Goal: Information Seeking & Learning: Learn about a topic

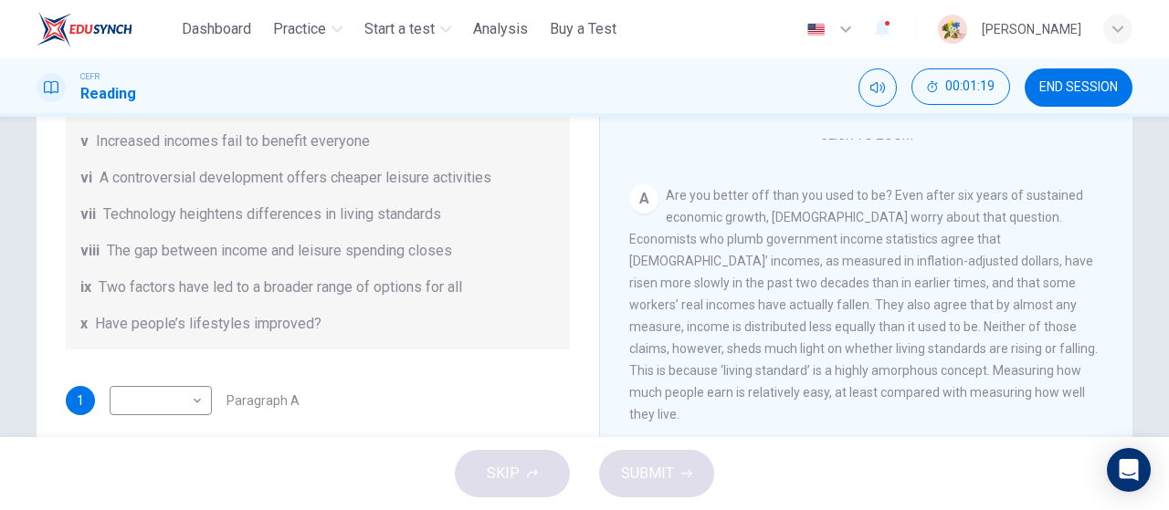
scroll to position [316, 0]
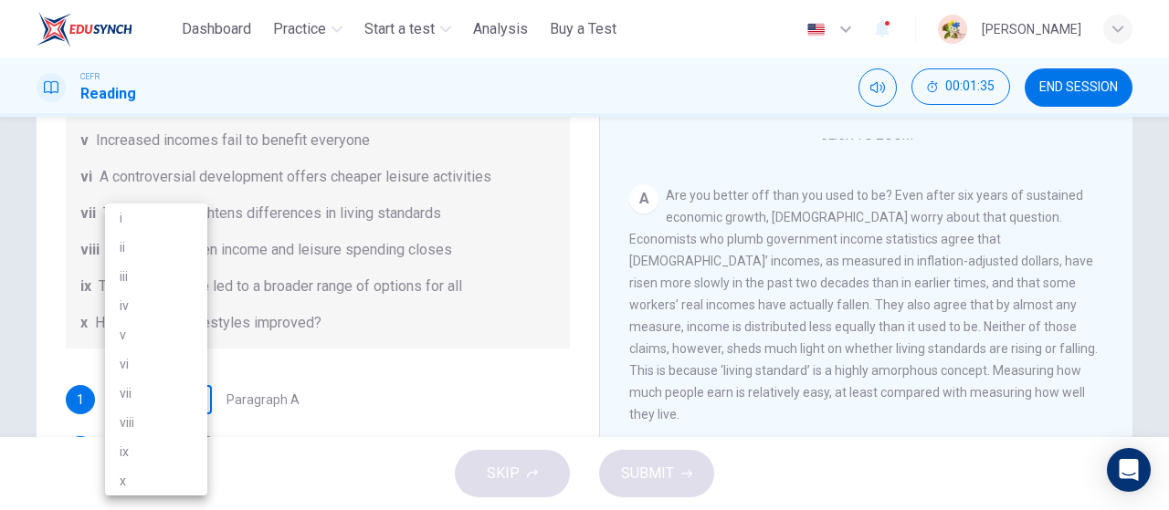
click at [183, 403] on body "This site uses cookies, as explained in our Privacy Policy . If you agree to th…" at bounding box center [584, 255] width 1169 height 510
click at [143, 482] on li "x" at bounding box center [156, 481] width 102 height 29
type input "*"
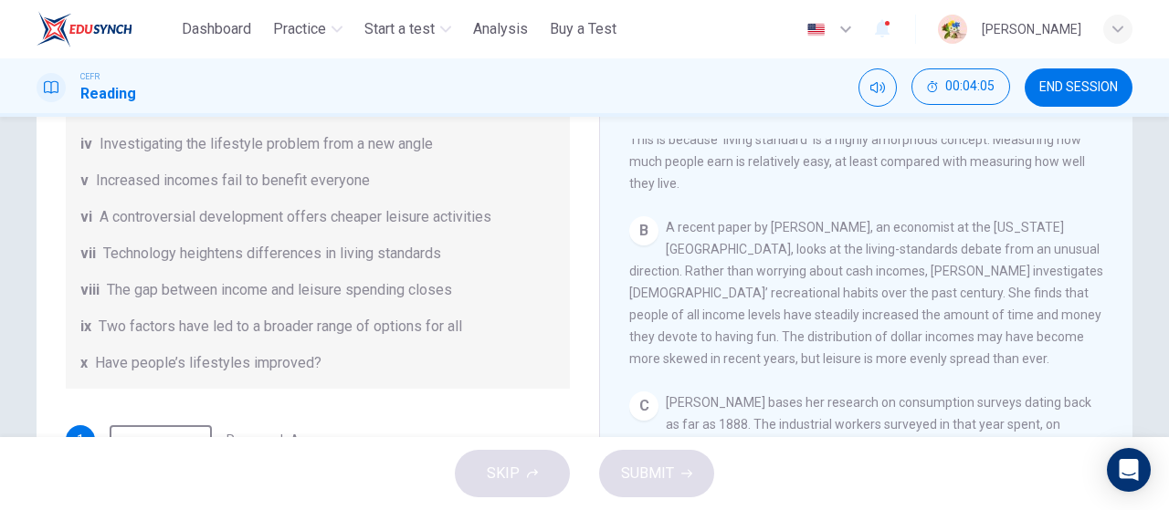
scroll to position [380, 0]
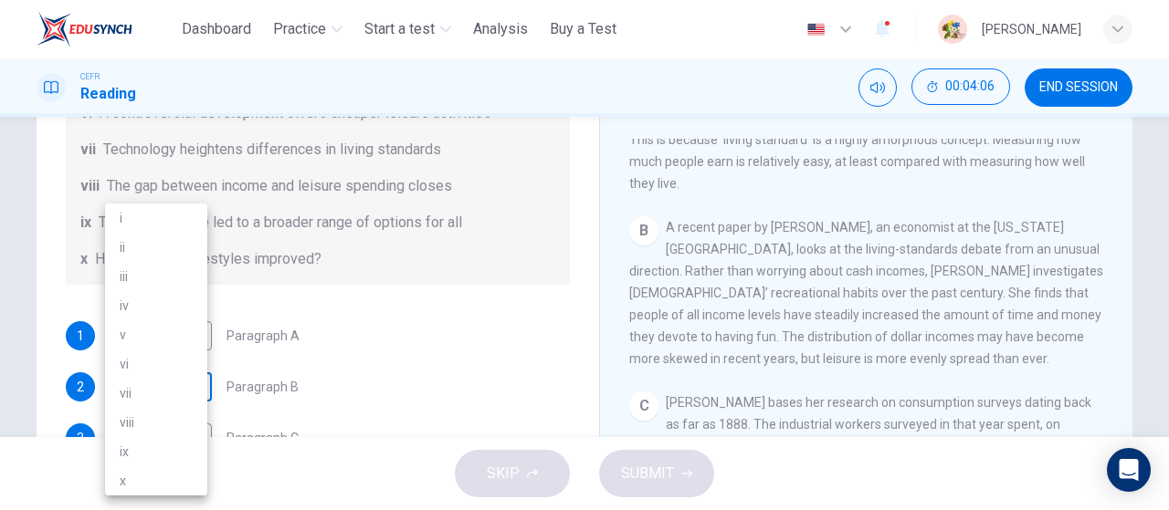
click at [197, 383] on body "This site uses cookies, as explained in our Privacy Policy . If you agree to th…" at bounding box center [584, 255] width 1169 height 510
drag, startPoint x: 180, startPoint y: 212, endPoint x: 786, endPoint y: 319, distance: 615.7
click at [786, 319] on div "i ii iii iv v vi vii viii ix x" at bounding box center [584, 255] width 1169 height 510
click at [181, 214] on li "i" at bounding box center [156, 218] width 102 height 29
type input "*"
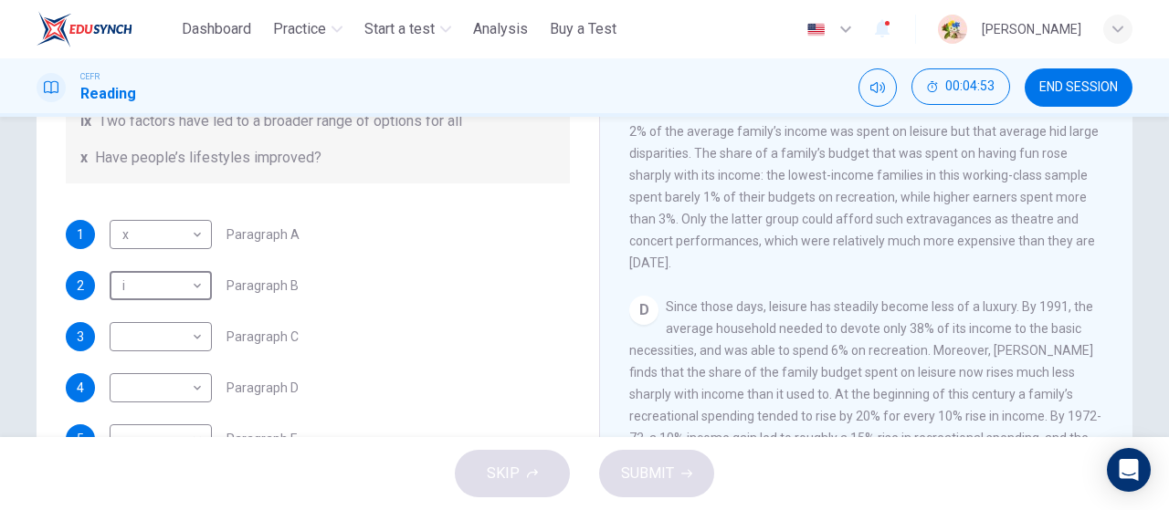
scroll to position [198, 0]
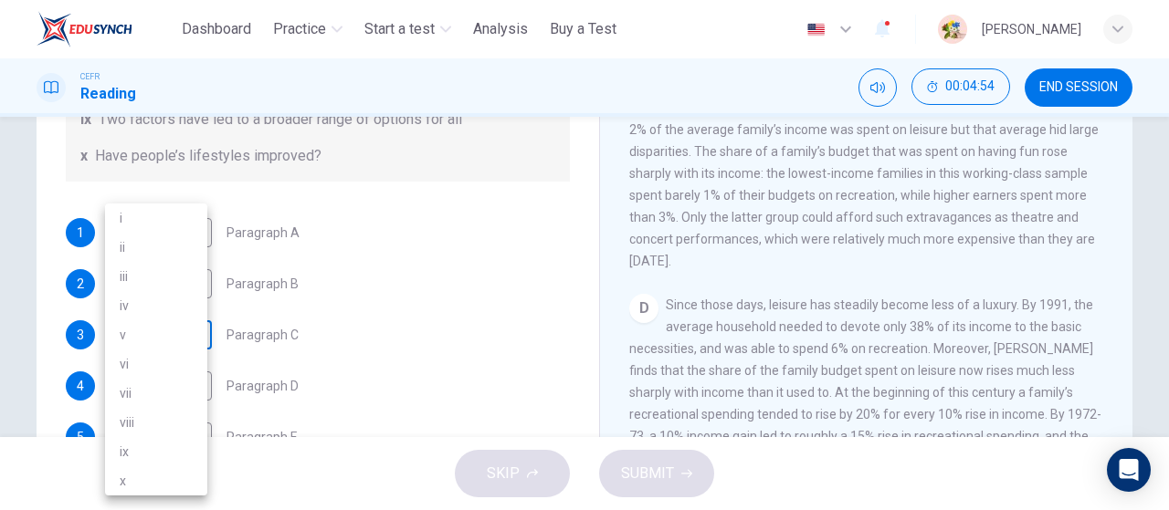
click at [175, 339] on body "This site uses cookies, as explained in our Privacy Policy . If you agree to th…" at bounding box center [584, 255] width 1169 height 510
click at [157, 211] on li "i" at bounding box center [156, 218] width 102 height 29
type input "*"
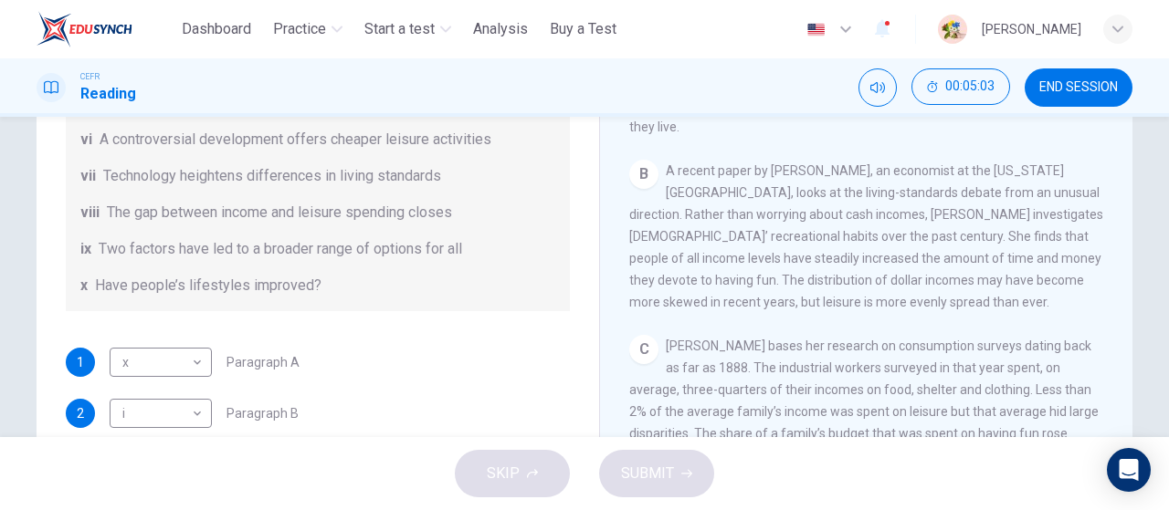
scroll to position [272, 0]
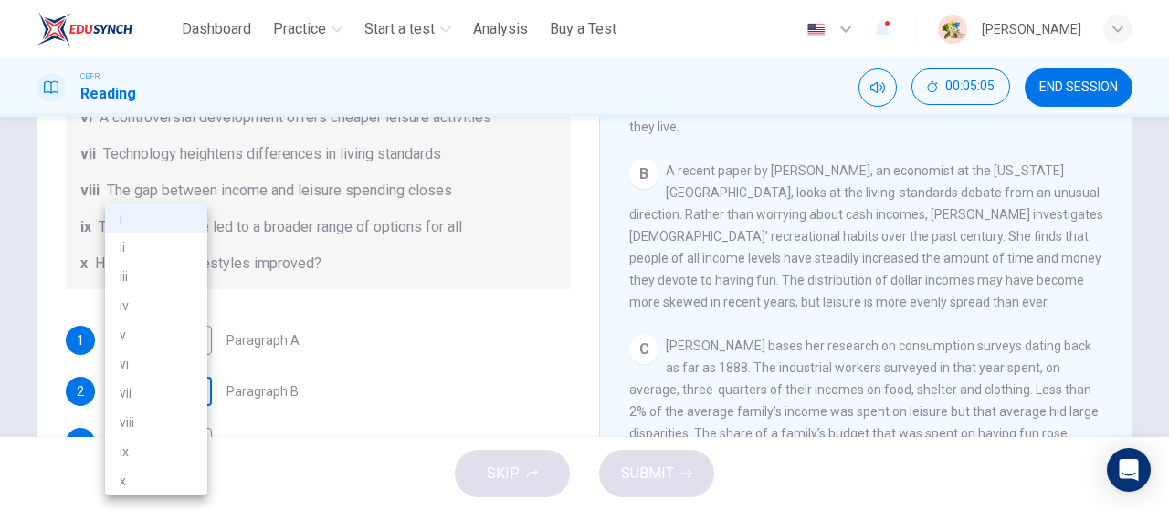
click at [177, 394] on body "This site uses cookies, as explained in our Privacy Policy . If you agree to th…" at bounding box center [584, 255] width 1169 height 510
click at [157, 449] on li "ix" at bounding box center [156, 451] width 102 height 29
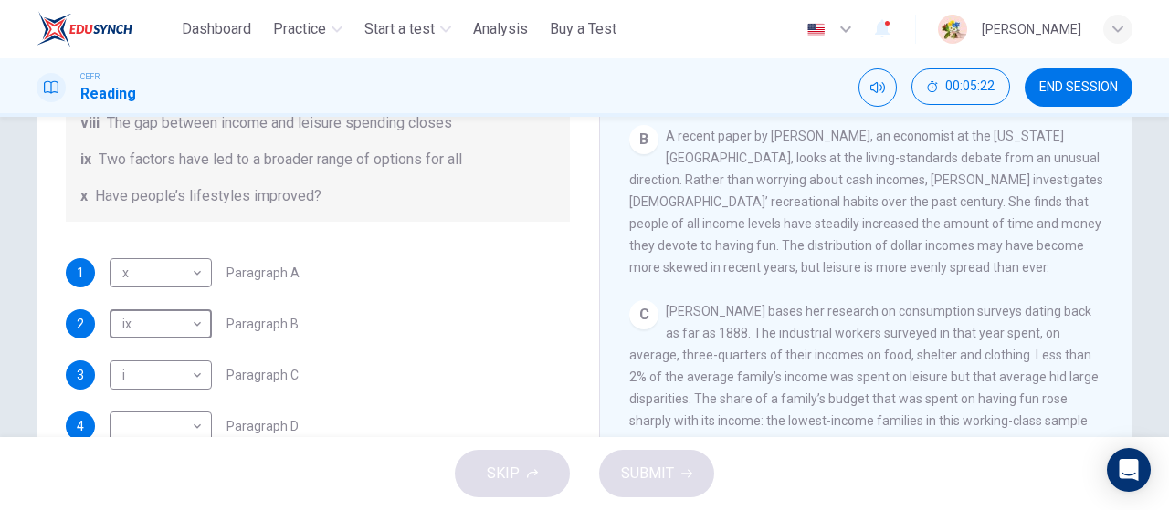
scroll to position [342, 0]
click at [124, 322] on body "This site uses cookies, as explained in our Privacy Policy . If you agree to th…" at bounding box center [584, 255] width 1169 height 510
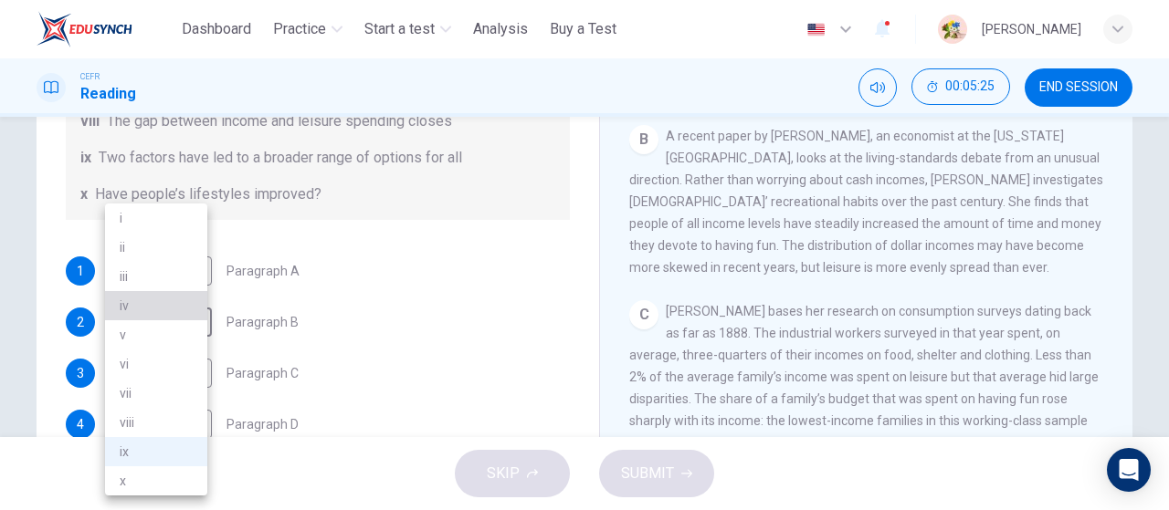
click at [170, 302] on li "iv" at bounding box center [156, 305] width 102 height 29
type input "**"
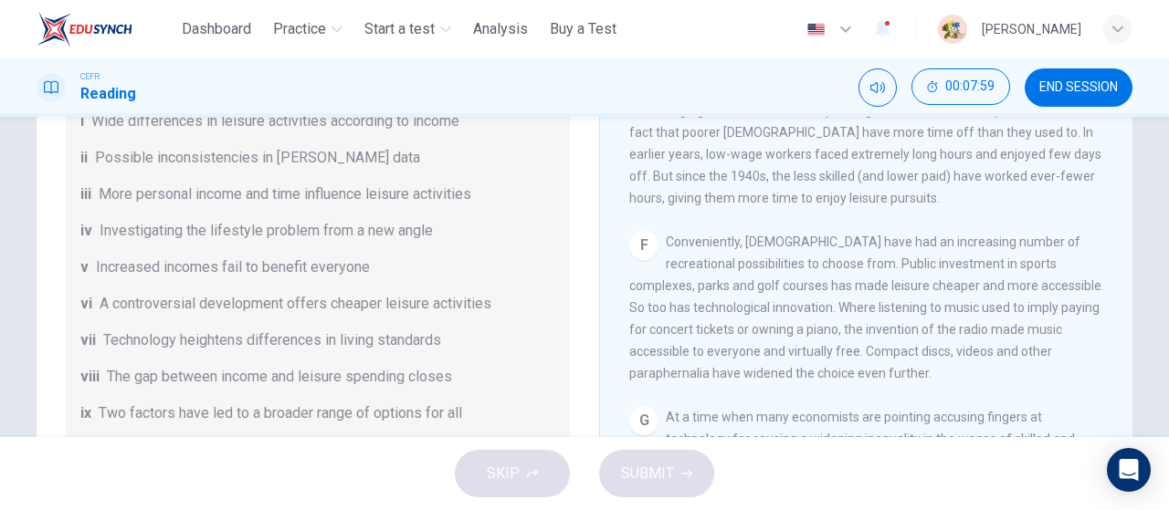
scroll to position [89, 0]
click at [364, 235] on span "Investigating the lifestyle problem from a new angle" at bounding box center [266, 233] width 333 height 22
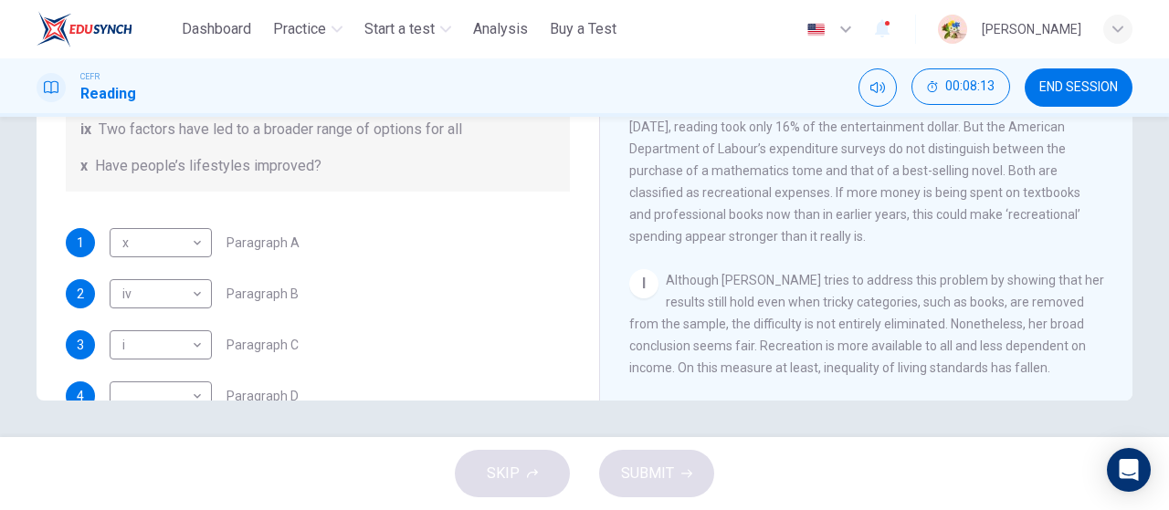
scroll to position [179, 0]
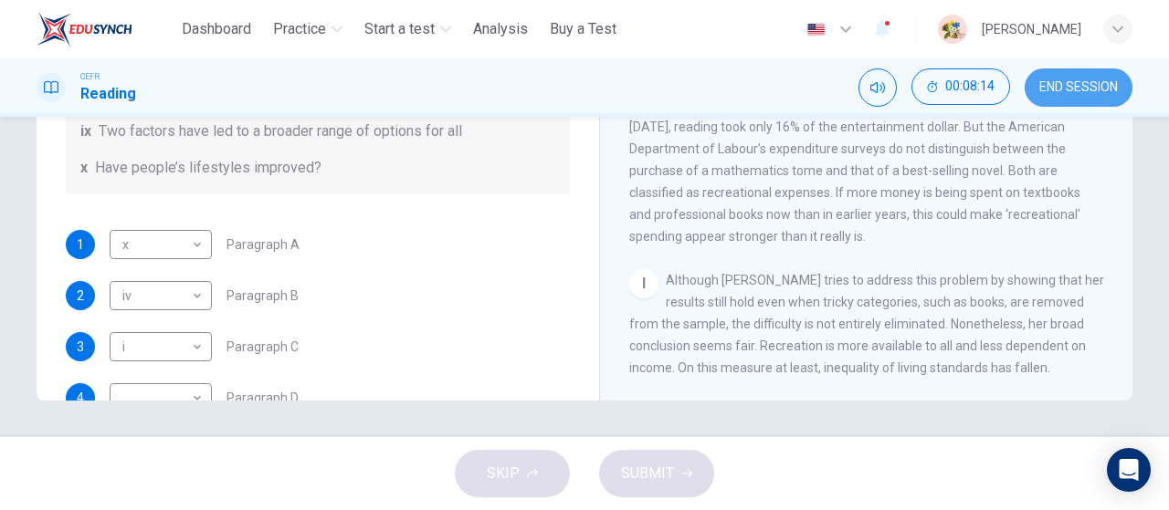
click at [1070, 100] on button "END SESSION" at bounding box center [1079, 87] width 108 height 38
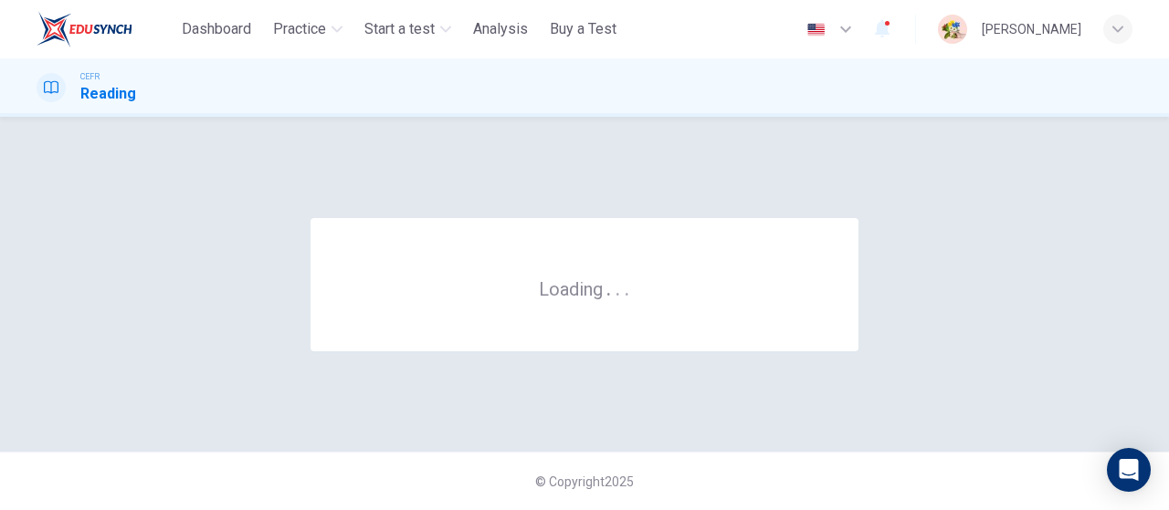
scroll to position [0, 0]
